Goal: Book appointment/travel/reservation

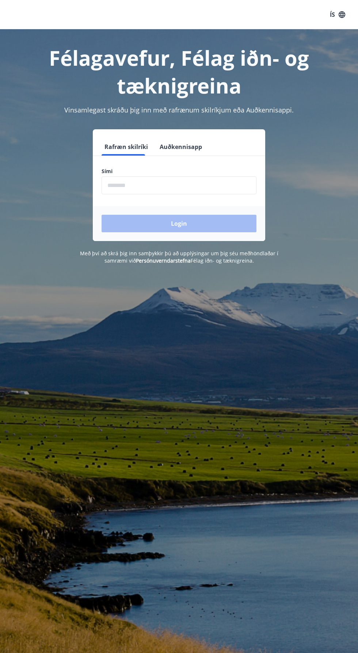
click at [124, 157] on form "Rafræn skilríki Auðkennisapp Sími ​ Login" at bounding box center [179, 189] width 172 height 103
click at [119, 185] on input "phone" at bounding box center [179, 185] width 155 height 18
type input "********"
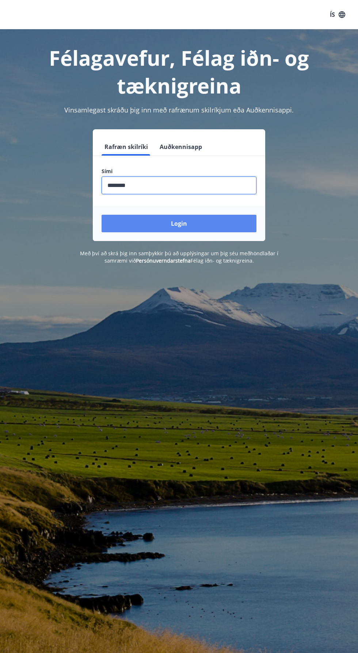
click at [139, 223] on button "Login" at bounding box center [179, 224] width 155 height 18
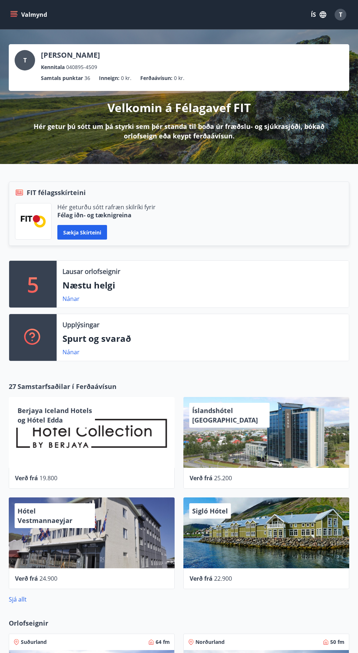
click at [21, 12] on button "Valmynd" at bounding box center [29, 14] width 41 height 13
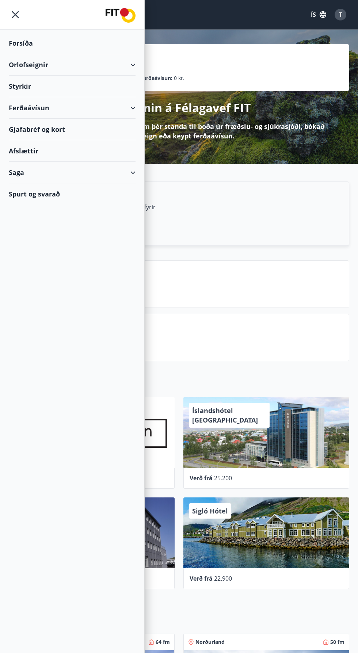
click at [35, 65] on div "Orlofseignir" at bounding box center [72, 65] width 127 height 22
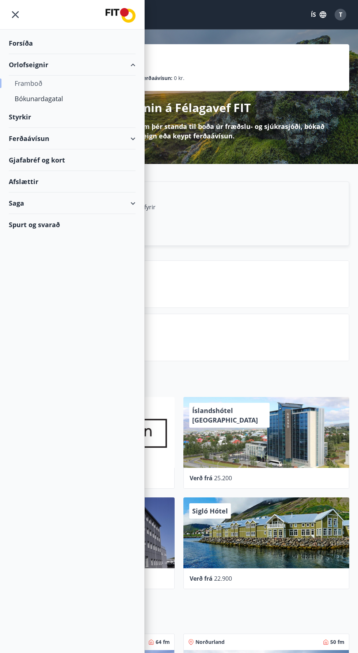
click at [22, 80] on div "Framboð" at bounding box center [72, 83] width 115 height 15
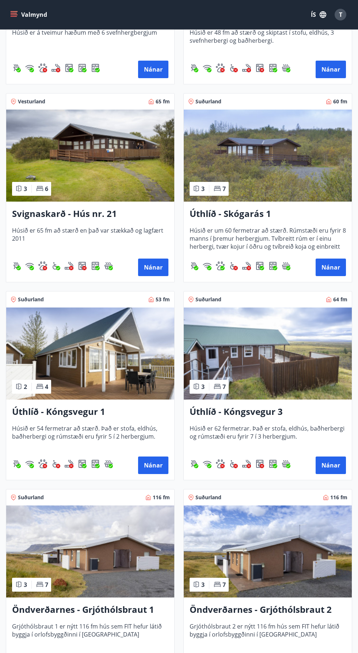
scroll to position [1454, 0]
click at [337, 468] on button "Nánar" at bounding box center [330, 465] width 30 height 18
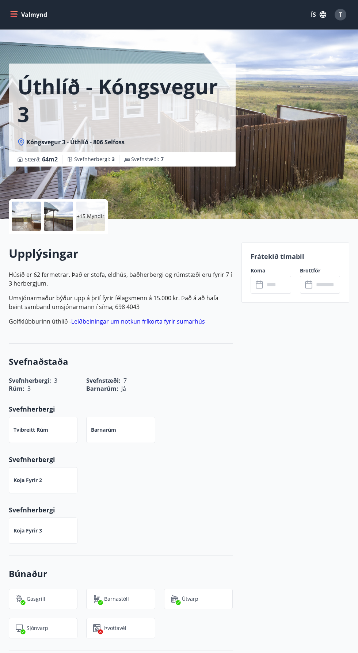
click at [103, 320] on link "Leiðbeiningar um notkun fríkorta fyrir sumarhús" at bounding box center [138, 321] width 134 height 8
